Goal: Task Accomplishment & Management: Complete application form

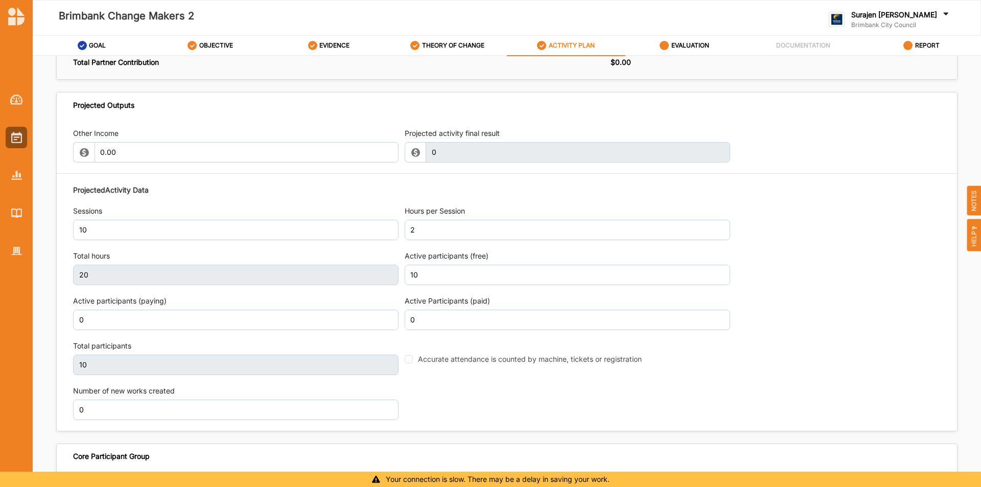
scroll to position [1113, 0]
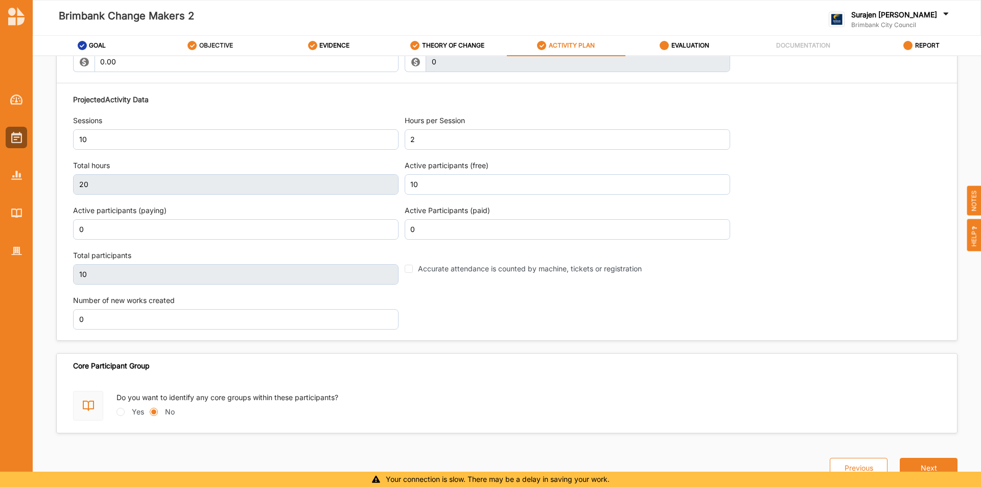
click at [199, 41] on div "OBJECTIVE" at bounding box center [210, 45] width 45 height 18
select select "17"
select select "3"
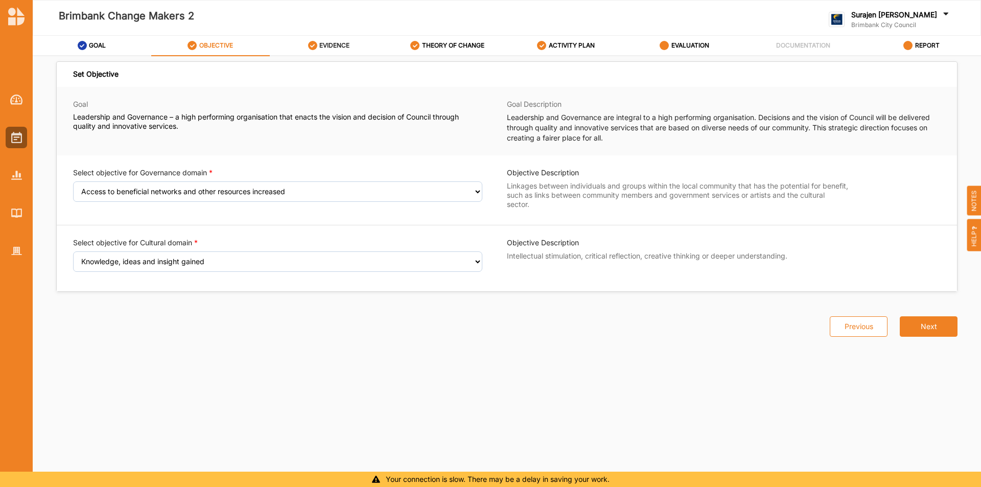
click at [342, 47] on label "EVIDENCE" at bounding box center [334, 45] width 30 height 8
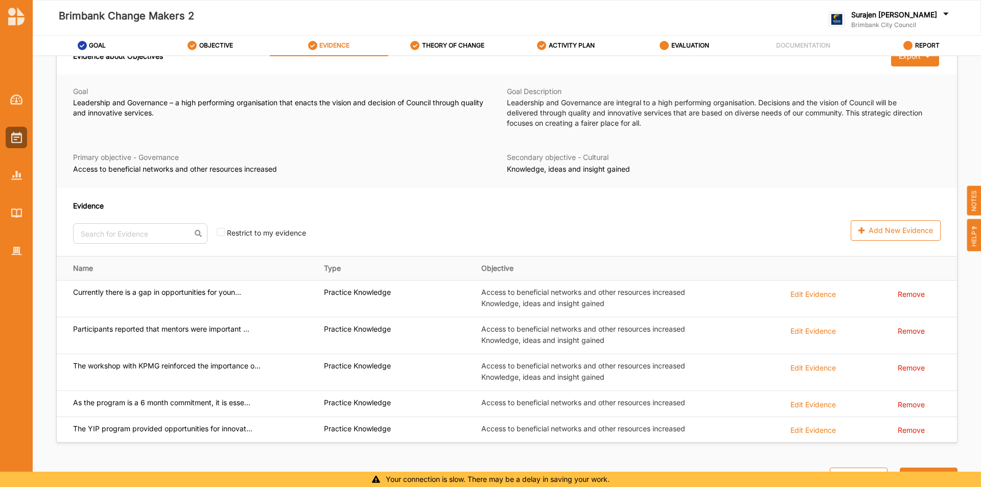
scroll to position [33, 0]
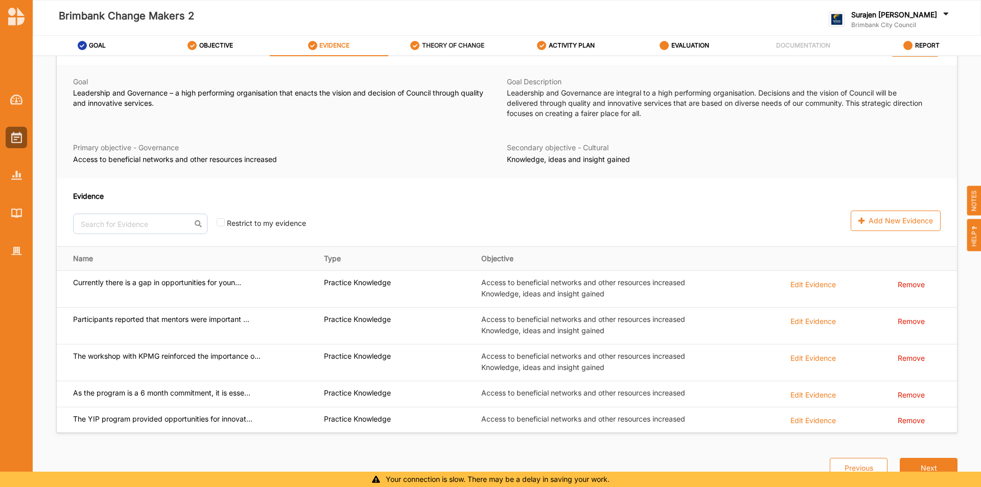
click at [440, 41] on div "THEORY OF CHANGE" at bounding box center [447, 45] width 74 height 18
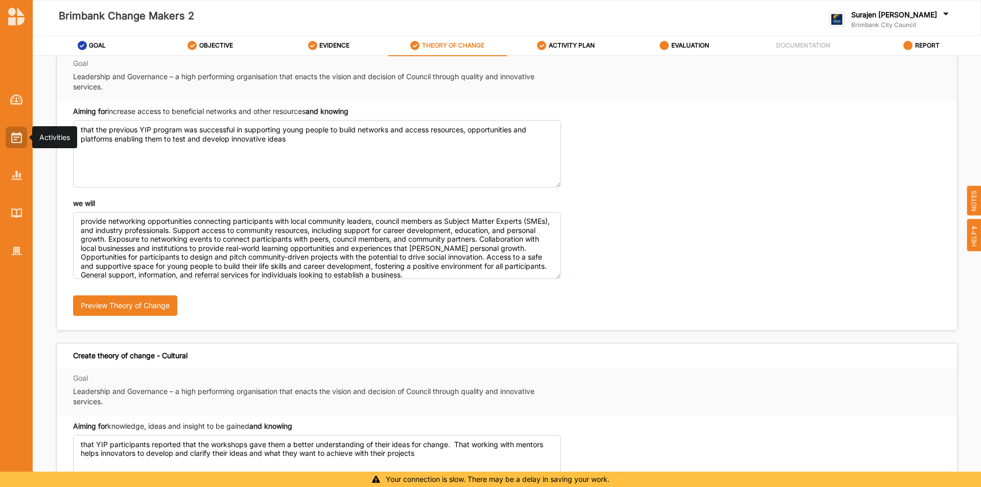
click at [7, 138] on div at bounding box center [16, 137] width 21 height 21
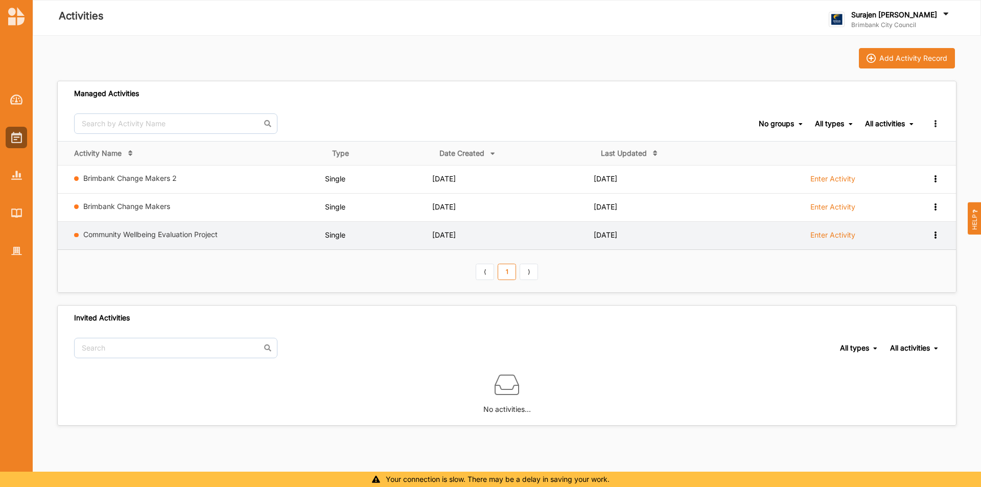
click at [839, 241] on link "Enter Activity" at bounding box center [833, 237] width 45 height 15
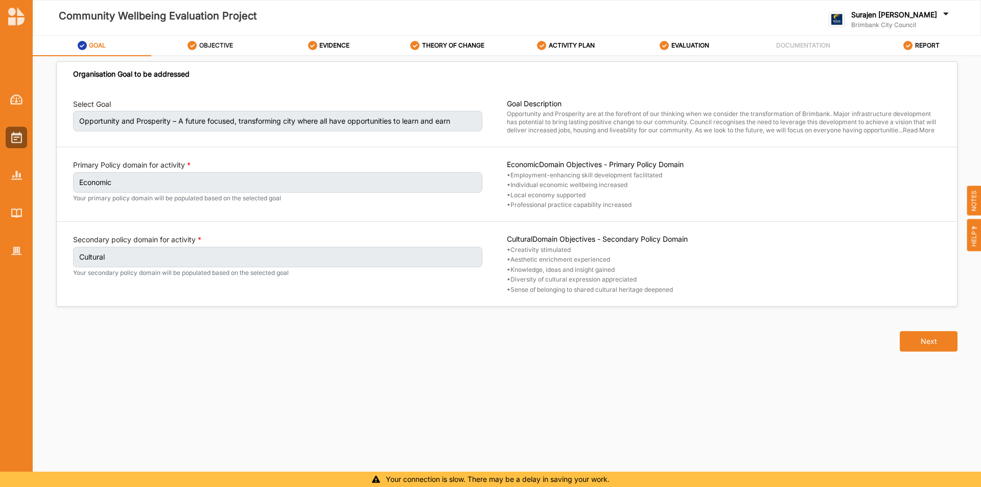
click at [224, 44] on label "OBJECTIVE" at bounding box center [216, 45] width 34 height 8
select select "30"
select select "3"
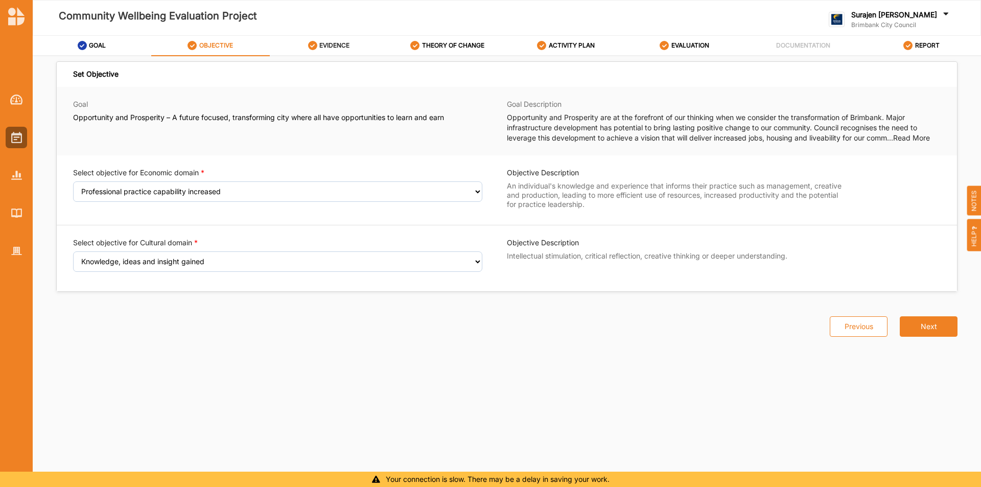
click at [322, 45] on label "EVIDENCE" at bounding box center [334, 45] width 30 height 8
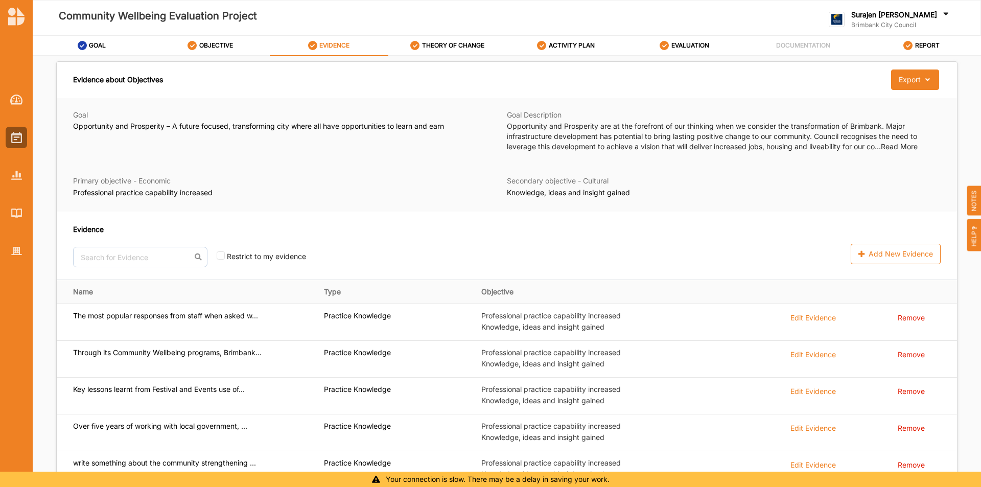
scroll to position [55, 0]
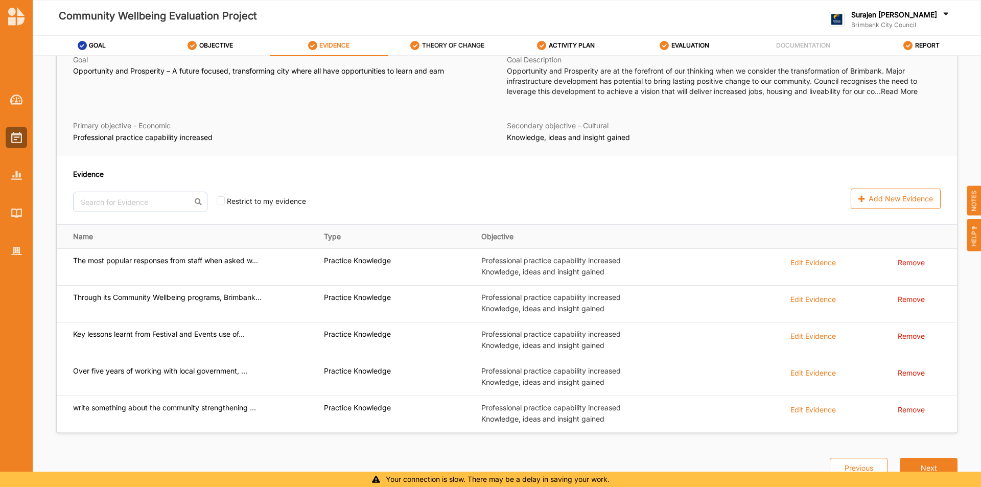
click at [441, 42] on label "THEORY OF CHANGE" at bounding box center [453, 45] width 62 height 8
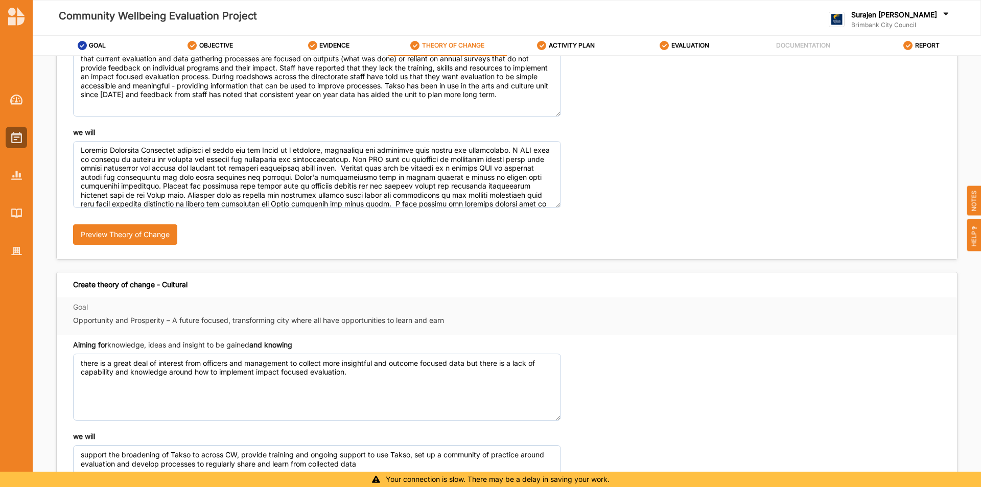
scroll to position [224, 0]
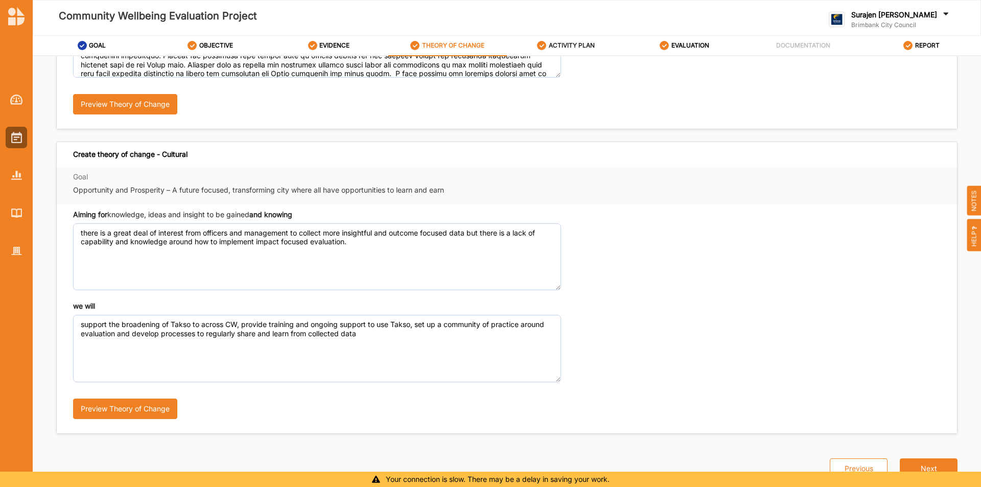
click at [586, 48] on label "ACTIVITY PLAN" at bounding box center [572, 45] width 46 height 8
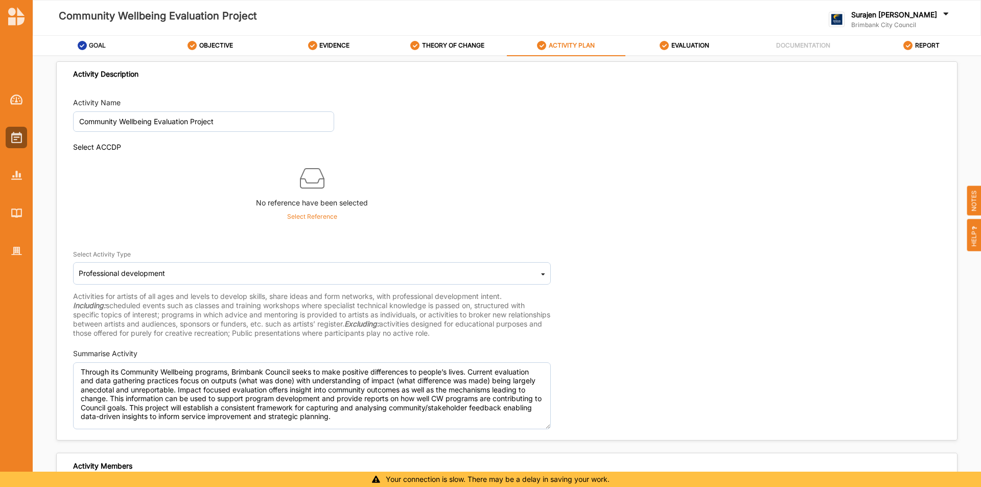
click at [83, 49] on icon at bounding box center [82, 45] width 9 height 9
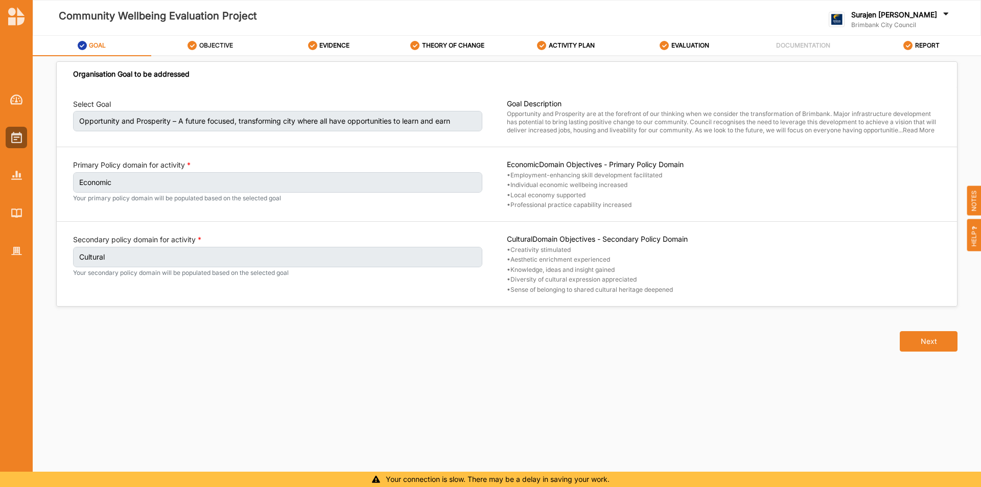
click at [206, 41] on div "OBJECTIVE" at bounding box center [210, 45] width 45 height 18
select select "30"
select select "3"
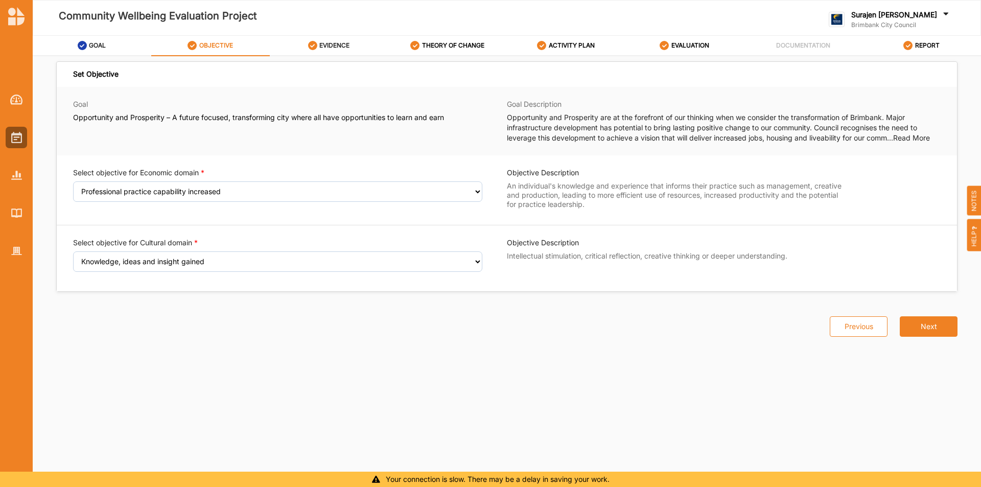
click at [327, 52] on div "EVIDENCE" at bounding box center [329, 45] width 42 height 18
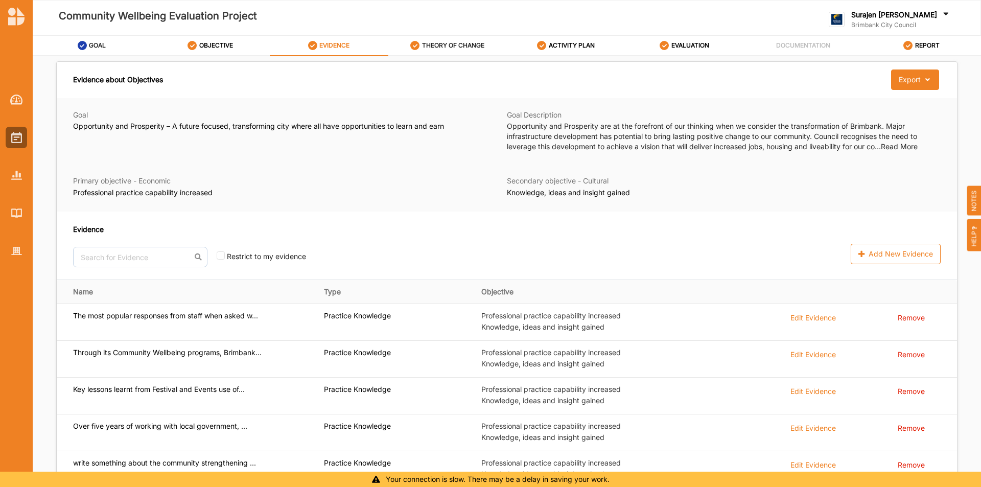
click at [424, 43] on label "THEORY OF CHANGE" at bounding box center [453, 45] width 62 height 8
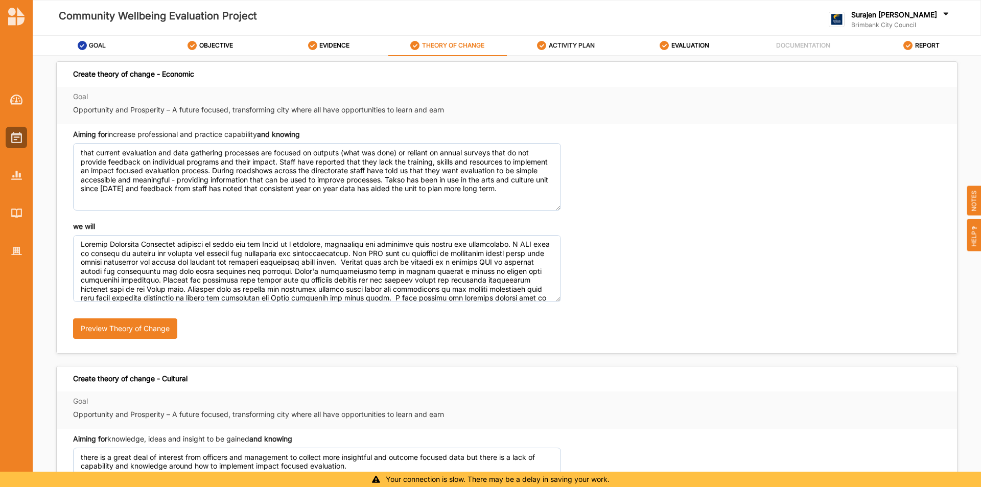
click at [586, 47] on label "ACTIVITY PLAN" at bounding box center [572, 45] width 46 height 8
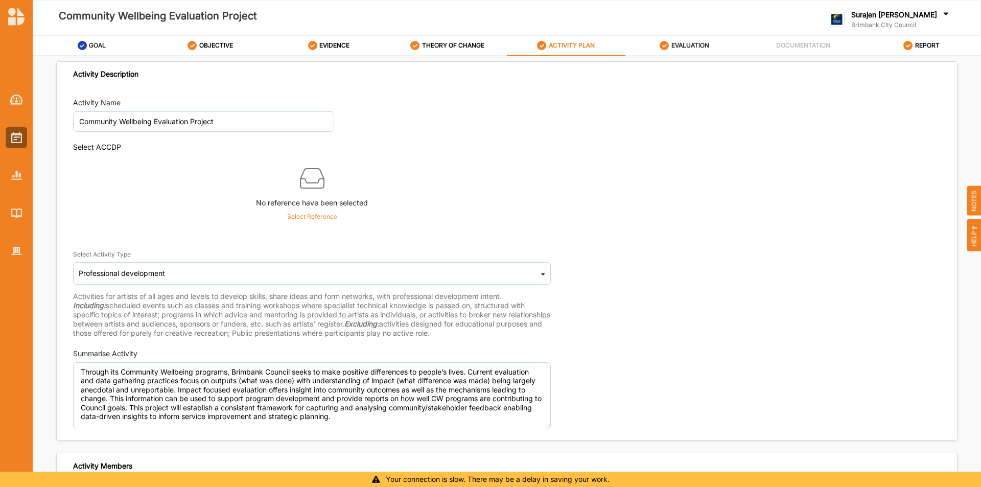
click at [685, 43] on label "EVALUATION" at bounding box center [691, 45] width 38 height 8
